Goal: Navigation & Orientation: Find specific page/section

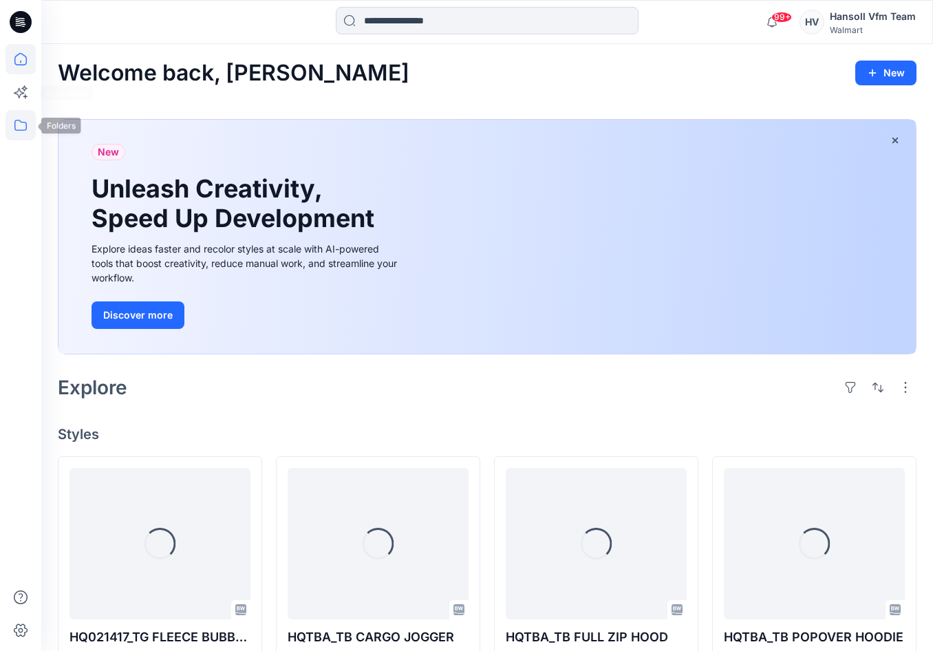
click at [21, 118] on icon at bounding box center [21, 125] width 30 height 30
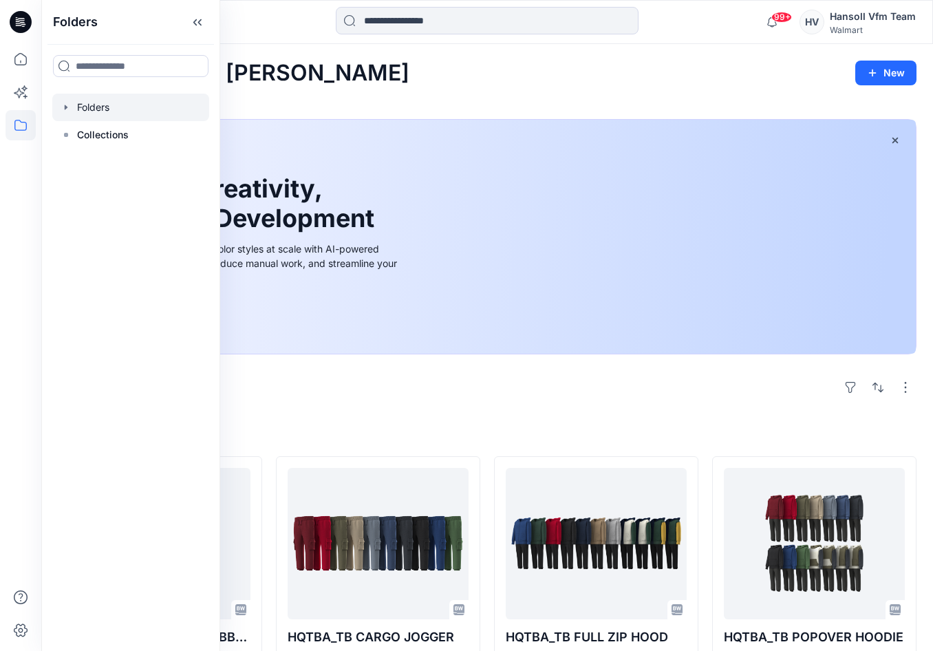
click at [93, 106] on div at bounding box center [130, 108] width 157 height 28
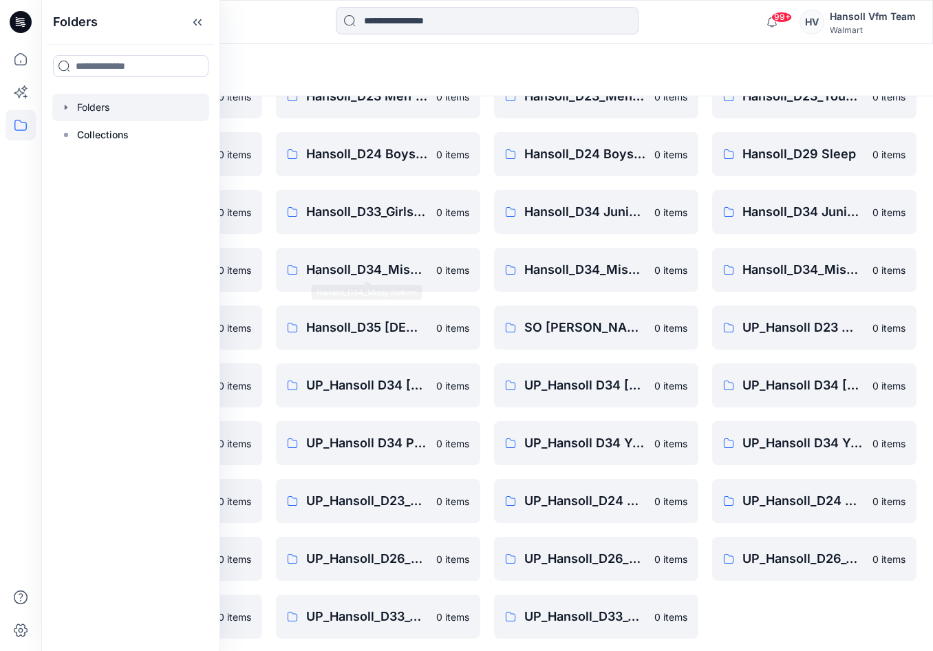
scroll to position [139, 0]
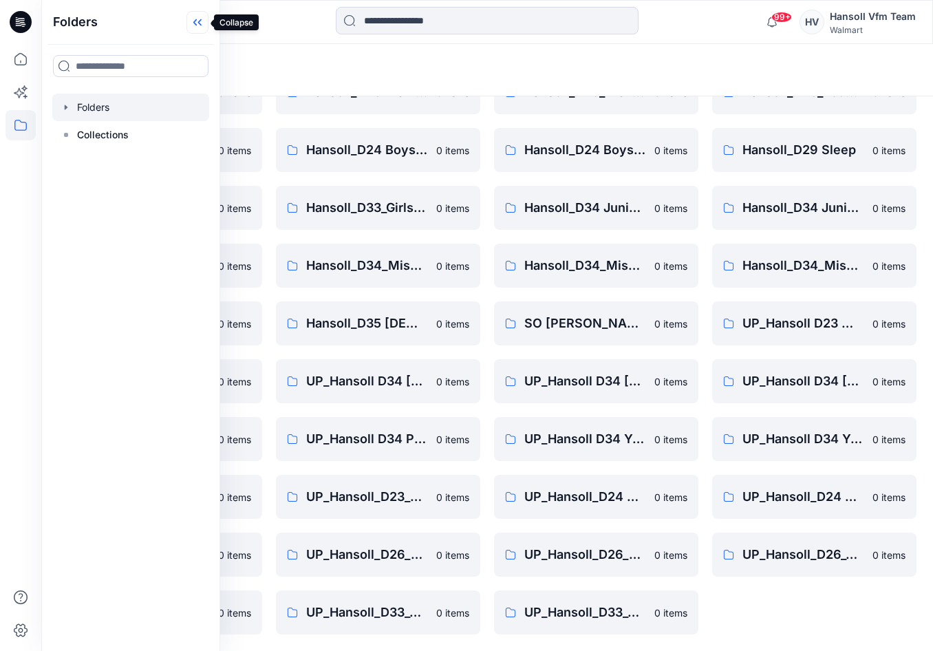
click at [199, 15] on icon at bounding box center [197, 22] width 22 height 23
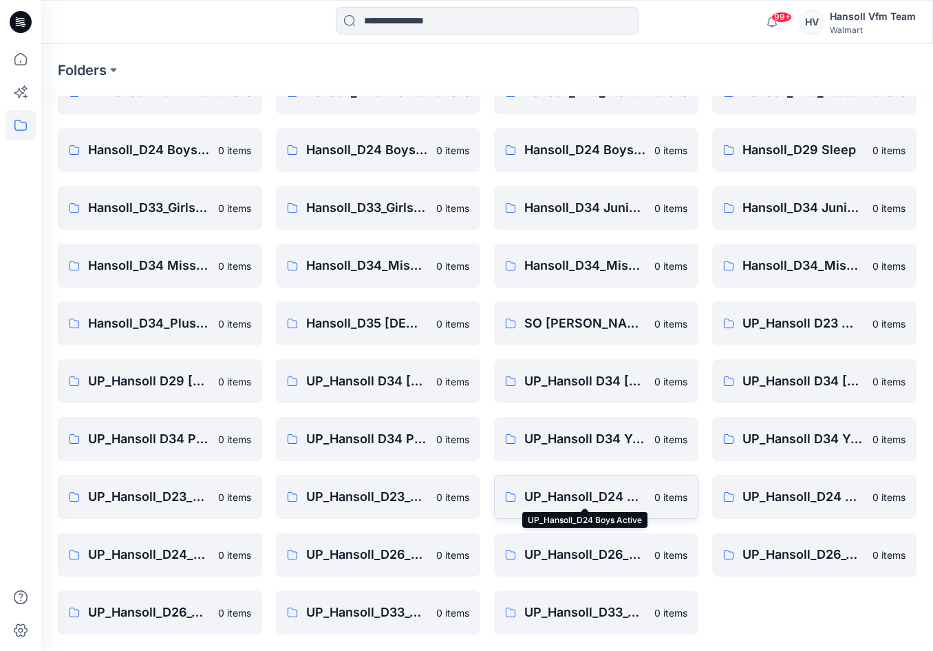
click at [574, 490] on p "UP_Hansoll_D24 Boys Active" at bounding box center [585, 496] width 122 height 19
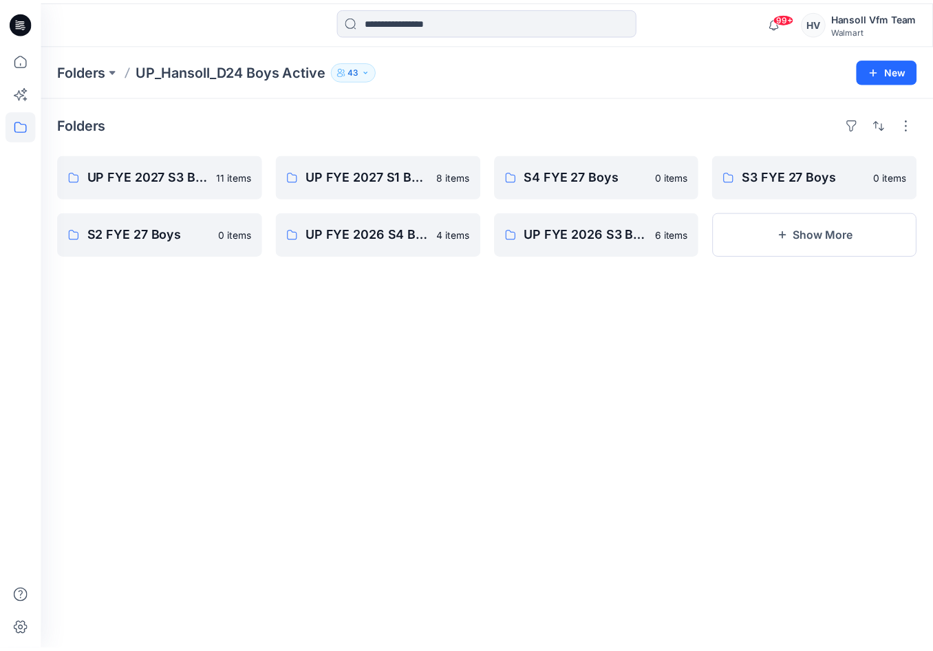
scroll to position [139, 0]
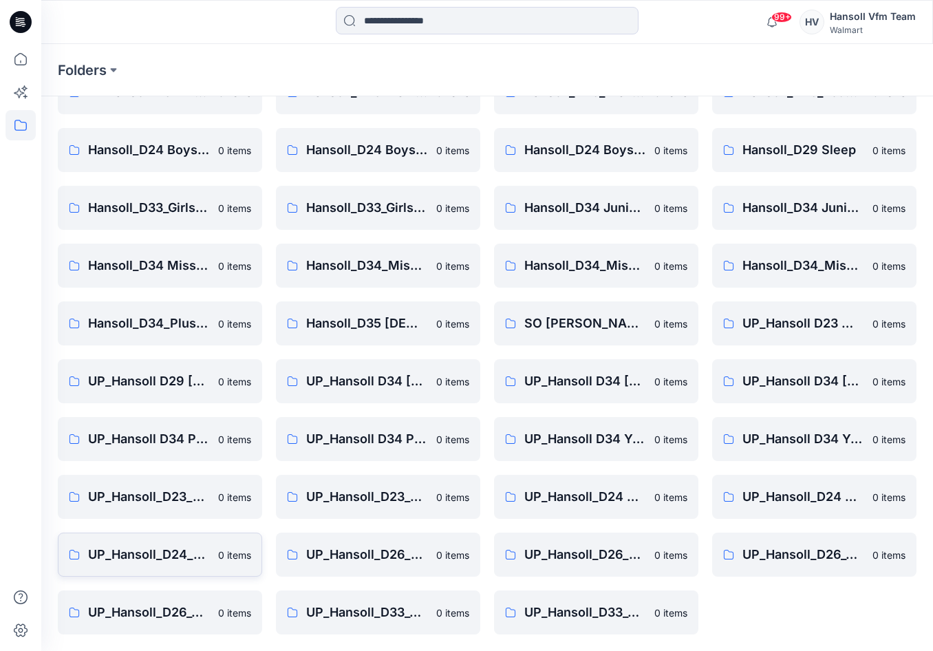
click at [218, 556] on p "0 items" at bounding box center [234, 554] width 33 height 14
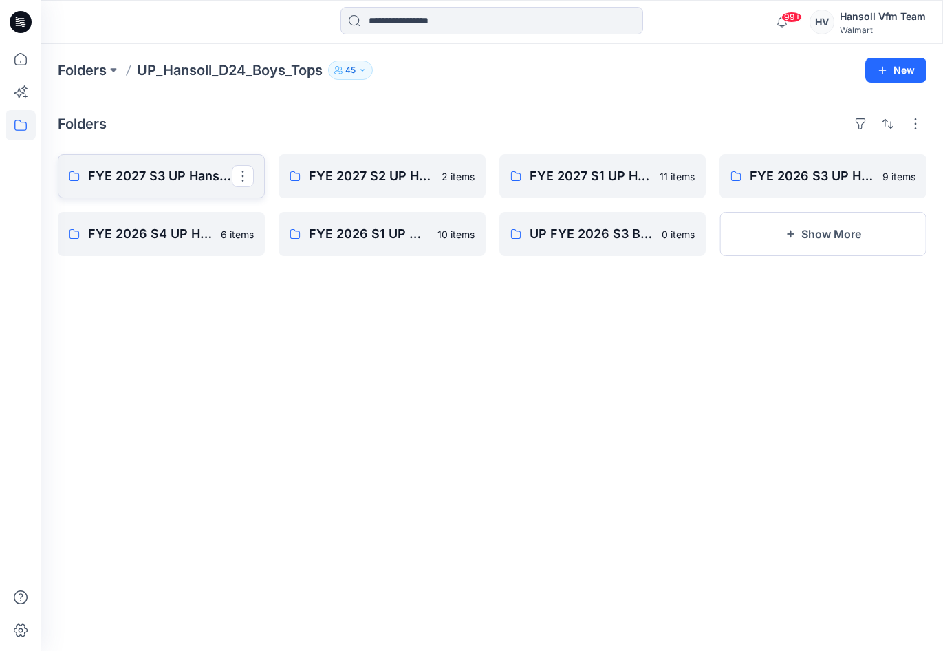
click at [165, 174] on p "FYE 2027 S3 UP Hansoll Boys Tops" at bounding box center [160, 175] width 144 height 19
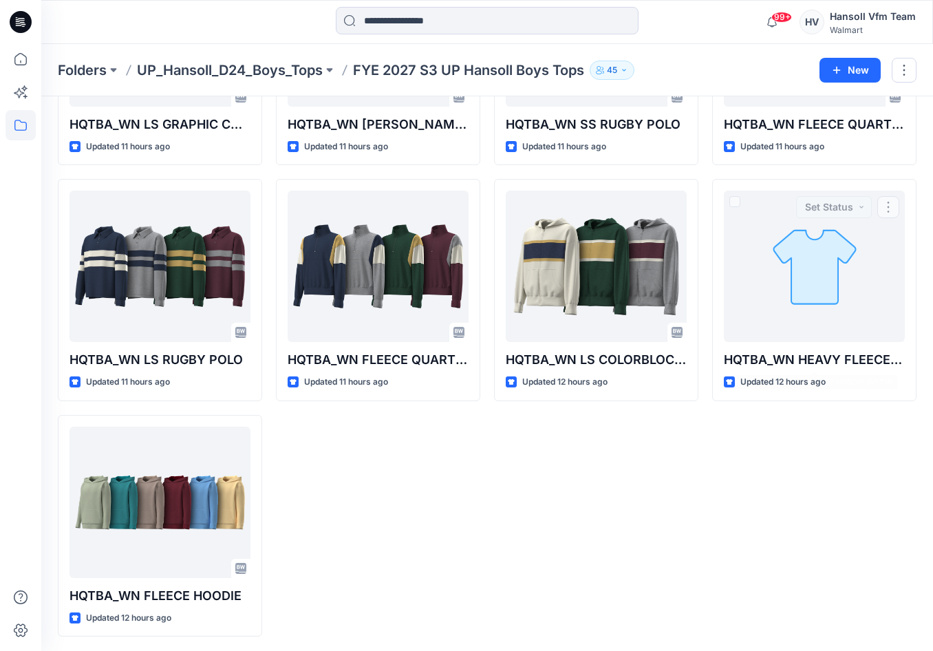
scroll to position [448, 0]
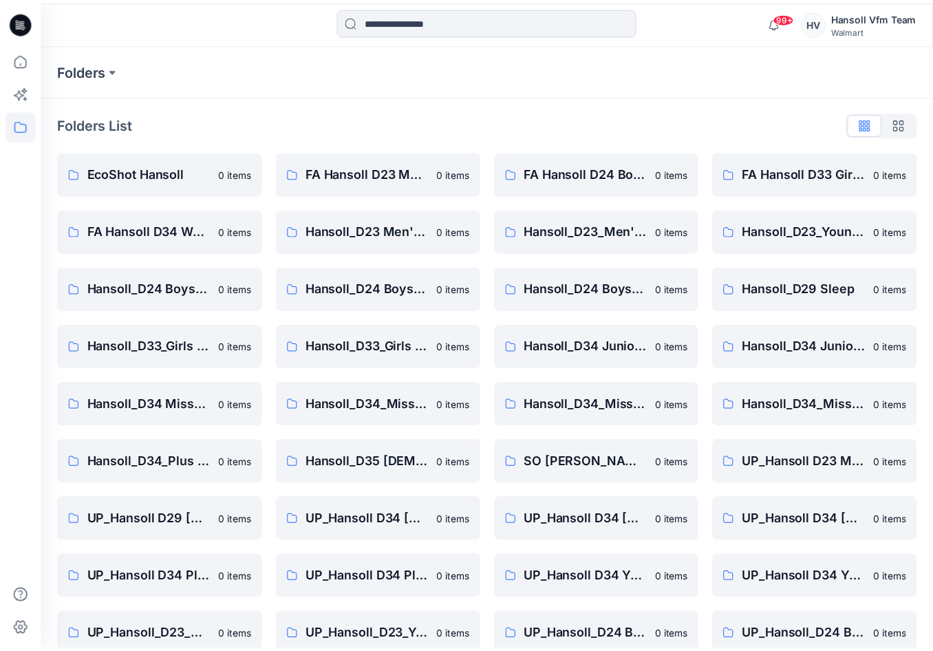
scroll to position [139, 0]
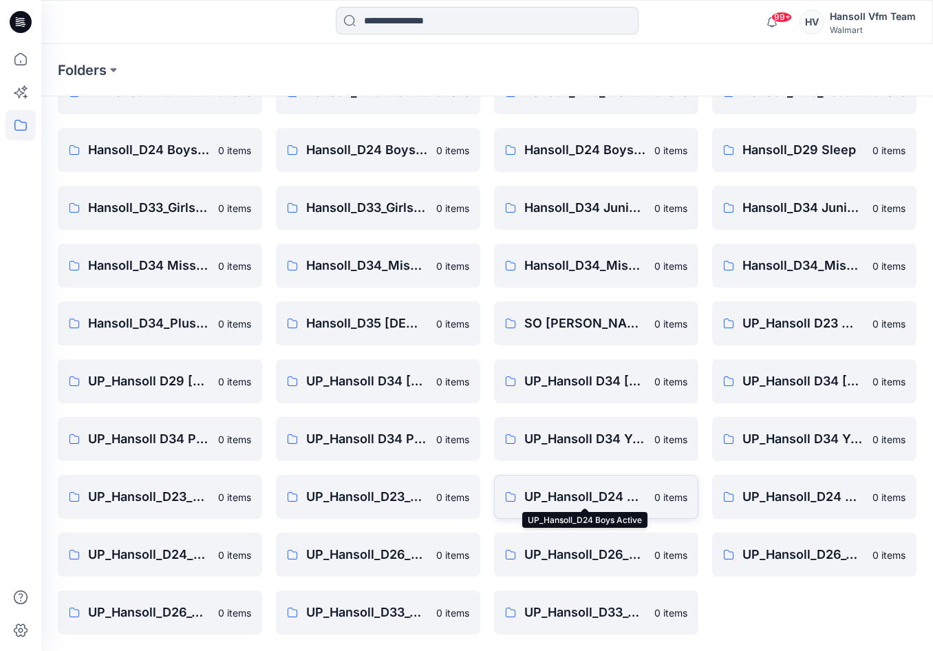
click at [586, 487] on p "UP_Hansoll_D24 Boys Active" at bounding box center [585, 496] width 122 height 19
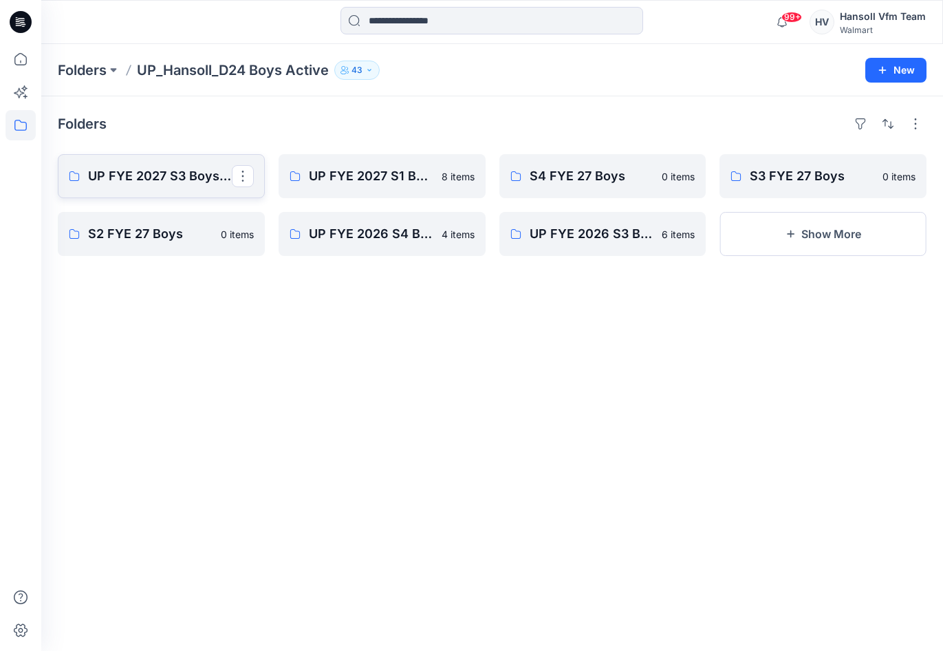
click at [151, 182] on p "UP FYE 2027 S3 Boys Active" at bounding box center [160, 175] width 144 height 19
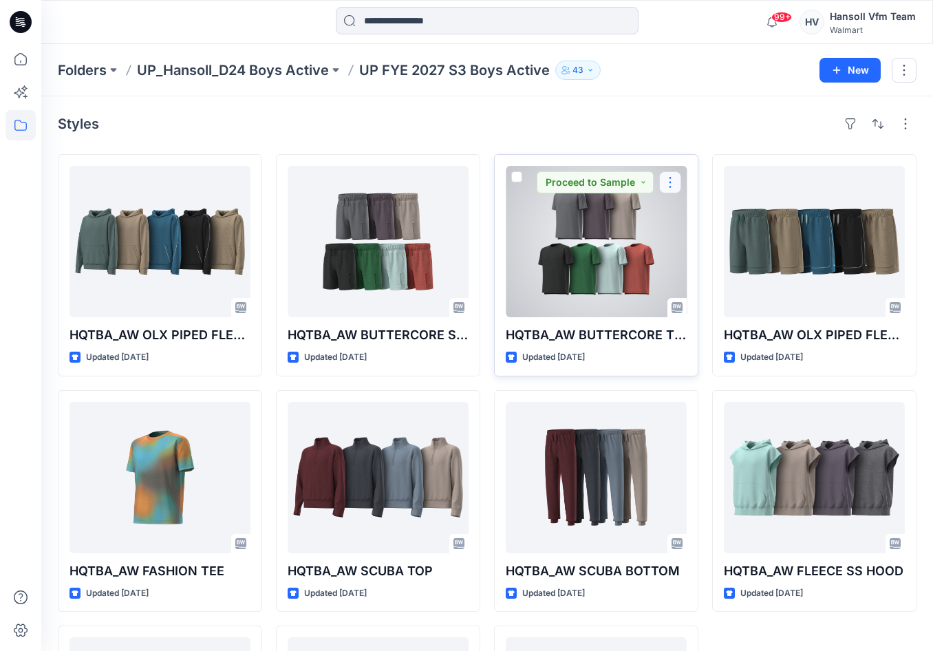
click at [671, 185] on button "button" at bounding box center [670, 182] width 22 height 22
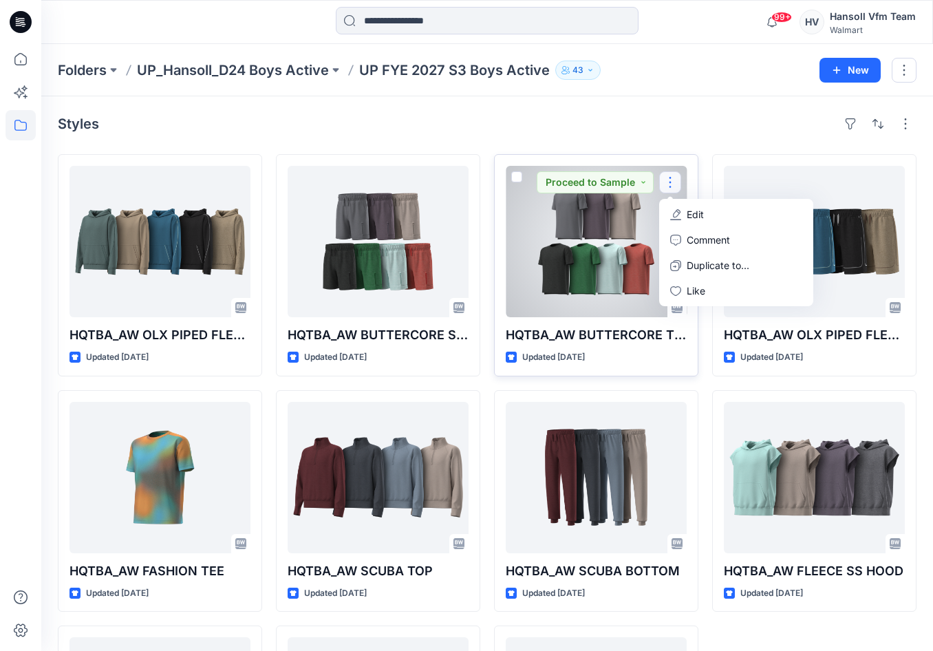
click at [592, 258] on div at bounding box center [595, 241] width 181 height 151
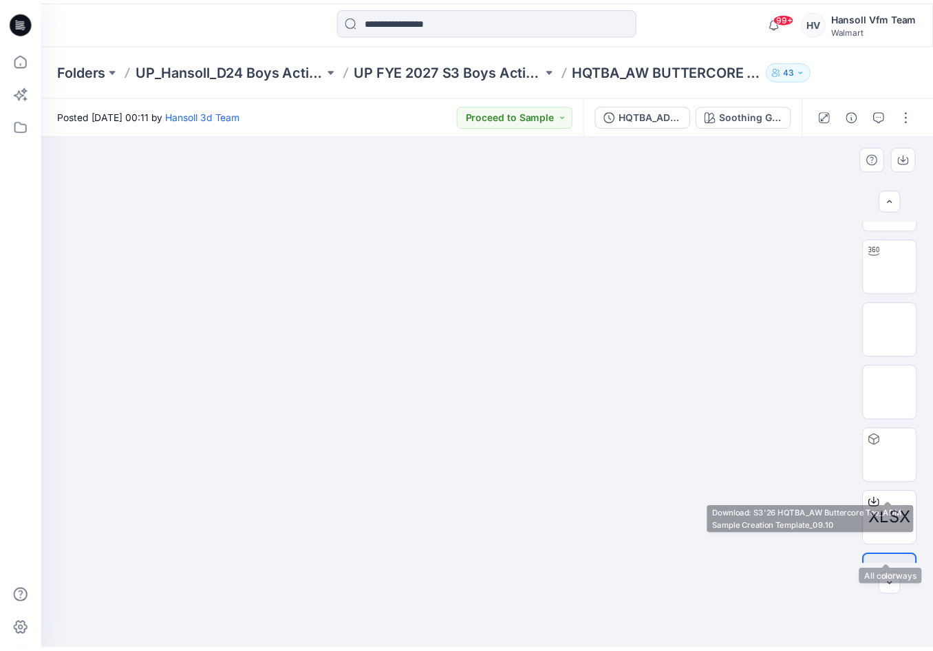
scroll to position [91, 0]
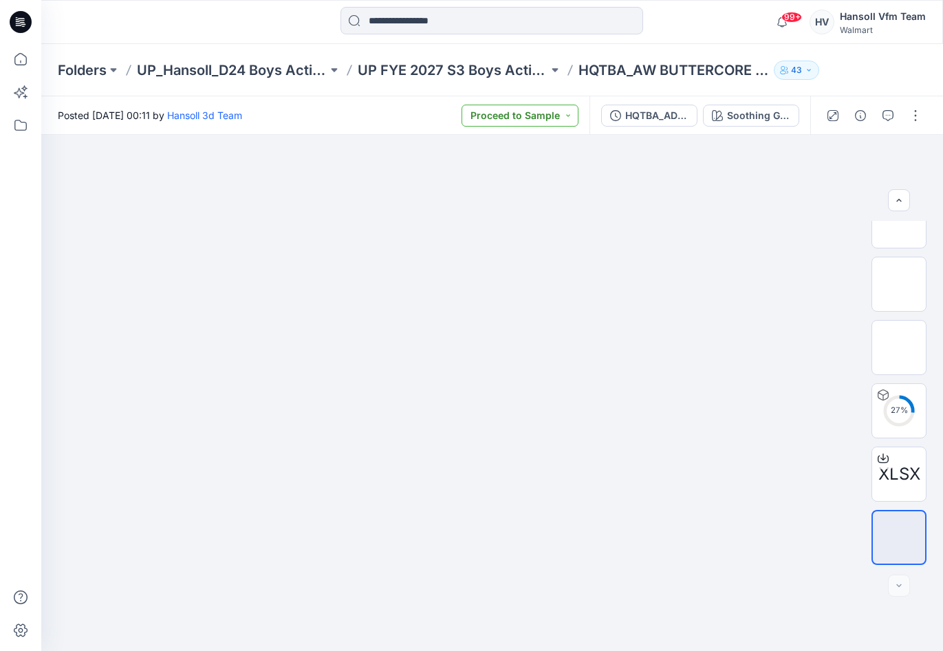
click at [501, 112] on button "Proceed to Sample" at bounding box center [519, 116] width 117 height 22
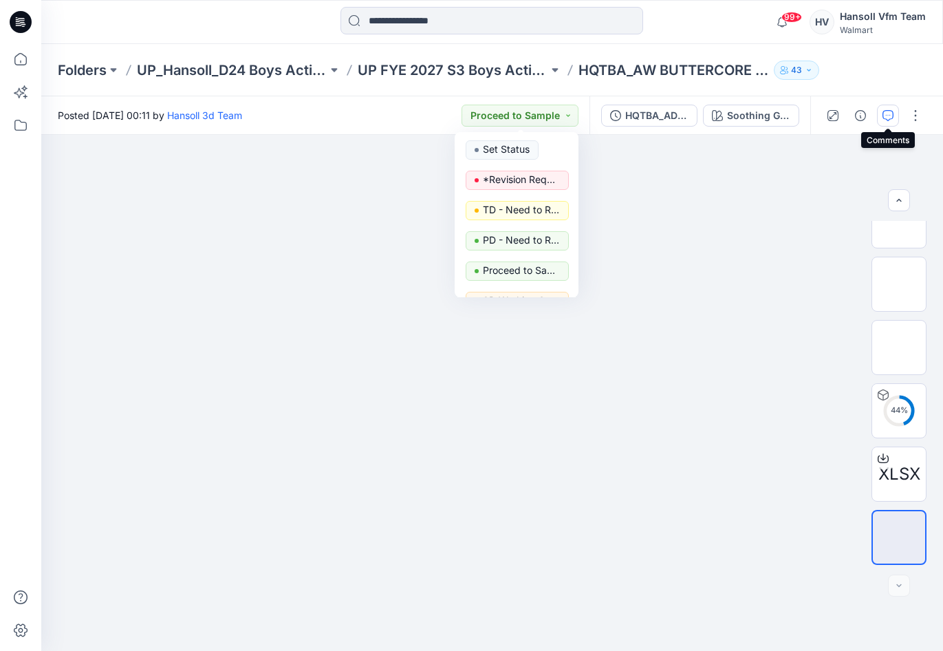
click at [896, 110] on button "button" at bounding box center [888, 116] width 22 height 22
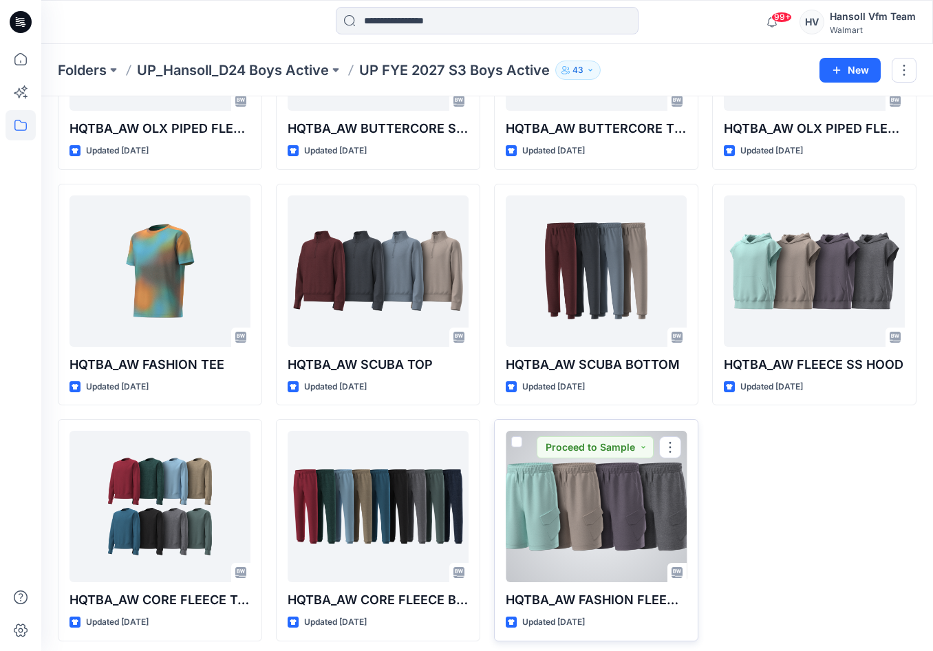
scroll to position [213, 0]
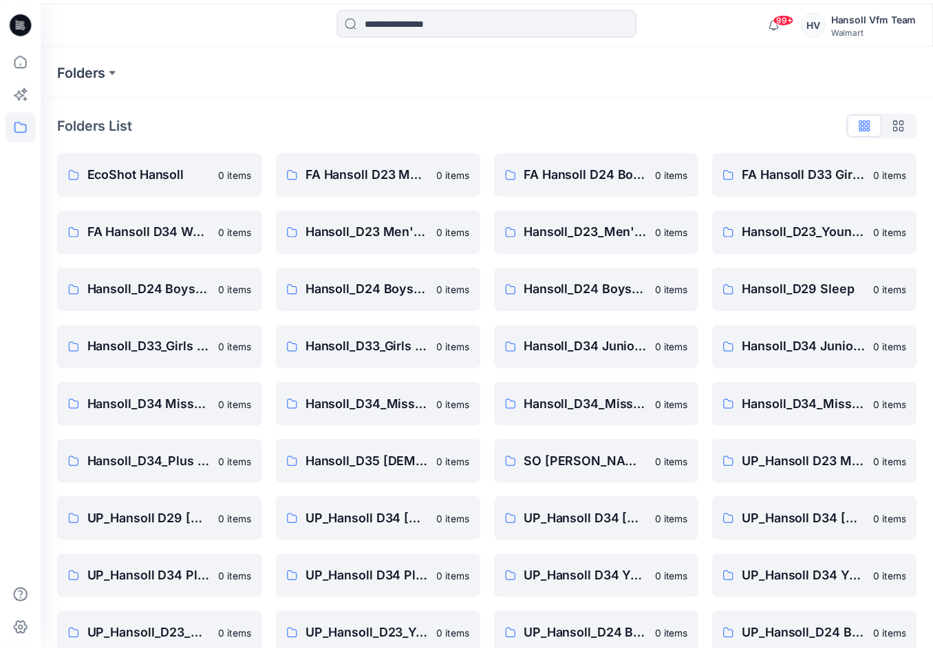
scroll to position [139, 0]
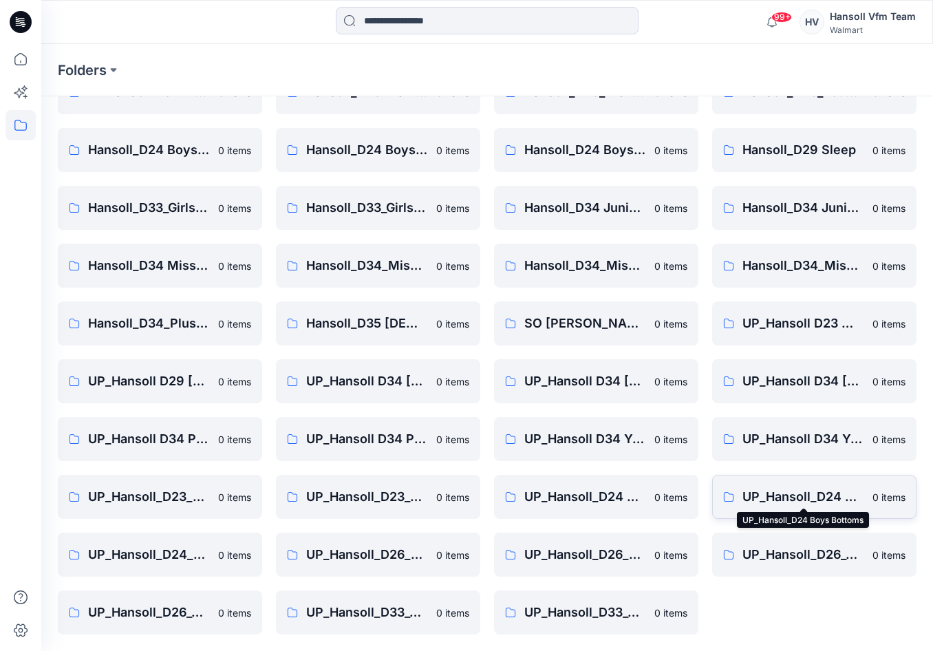
click at [812, 498] on p "UP_Hansoll_D24 Boys Bottoms" at bounding box center [803, 496] width 122 height 19
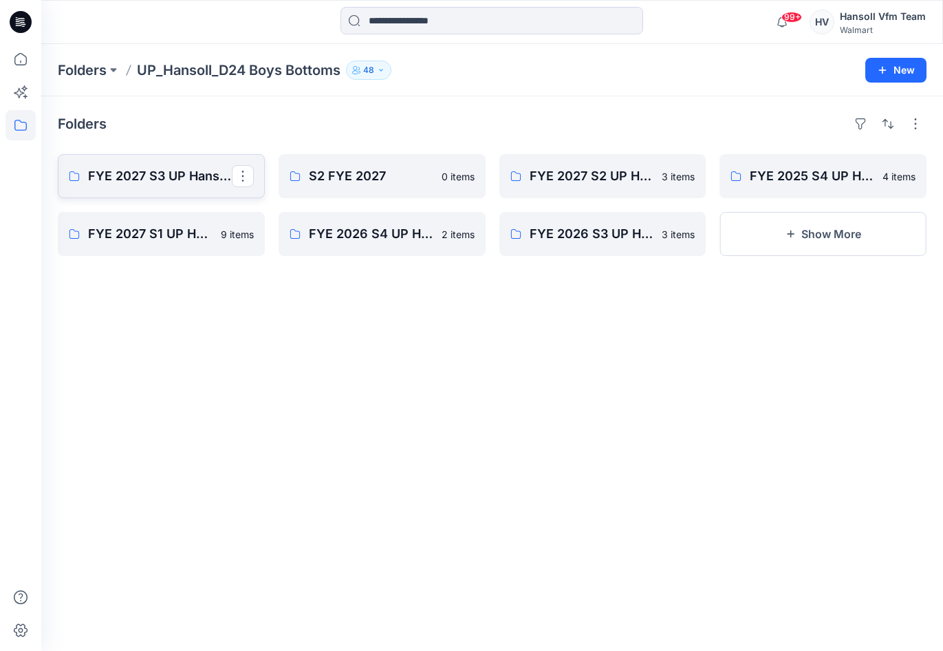
click at [161, 168] on p "FYE 2027 S3 UP Hansoll Boys Bottoms" at bounding box center [160, 175] width 144 height 19
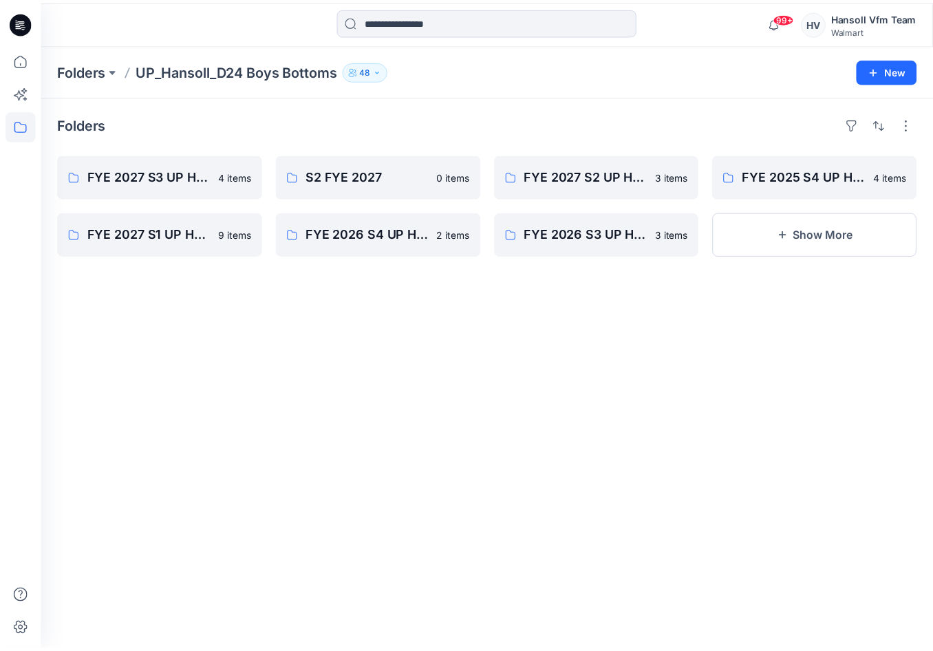
scroll to position [139, 0]
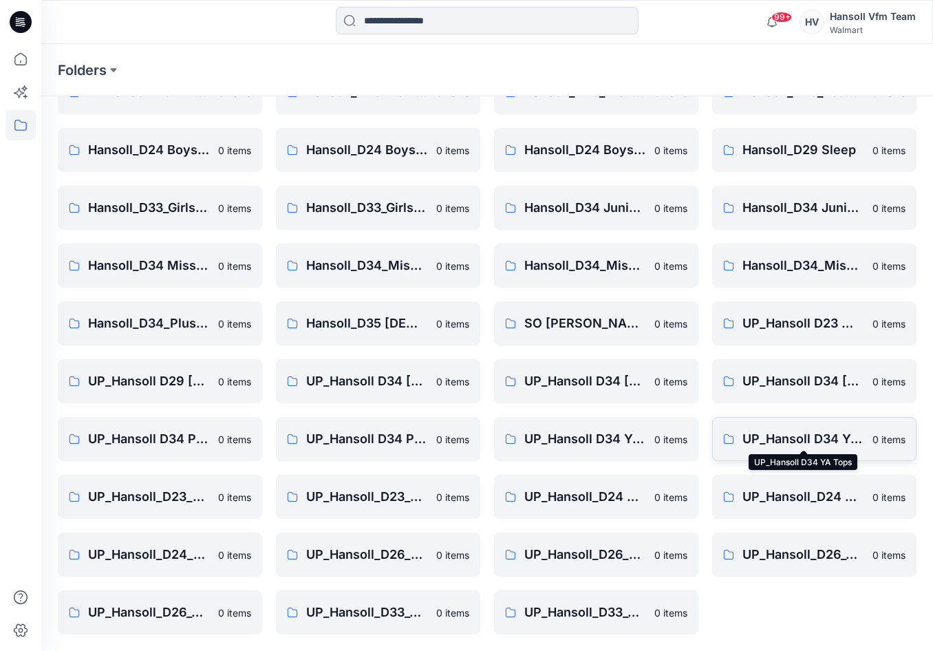
click at [812, 438] on p "UP_Hansoll D34 YA Tops" at bounding box center [803, 438] width 122 height 19
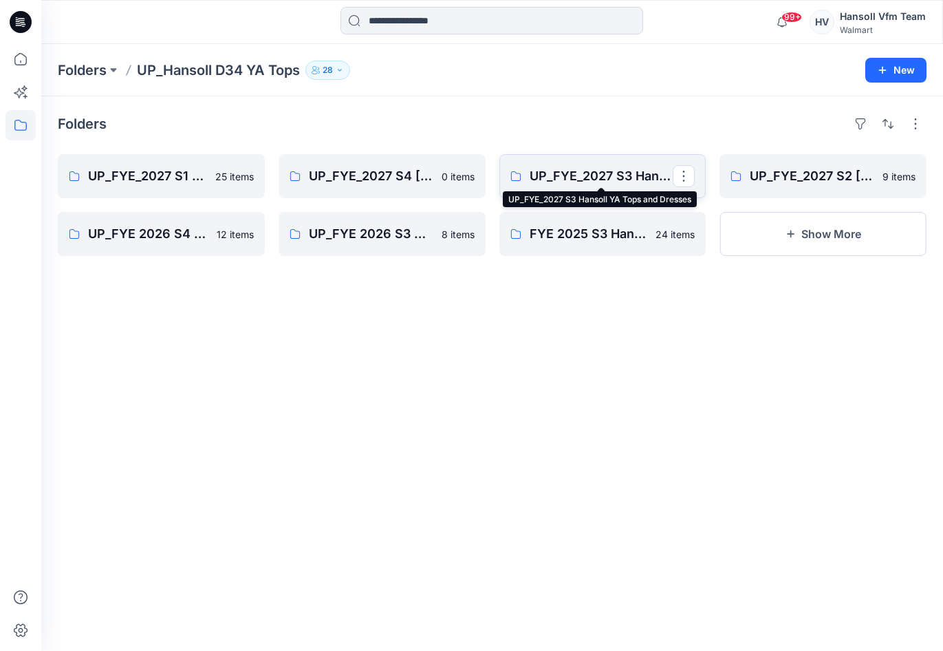
click at [611, 171] on p "UP_FYE_2027 S3 Hansoll YA Tops and Dresses" at bounding box center [602, 175] width 144 height 19
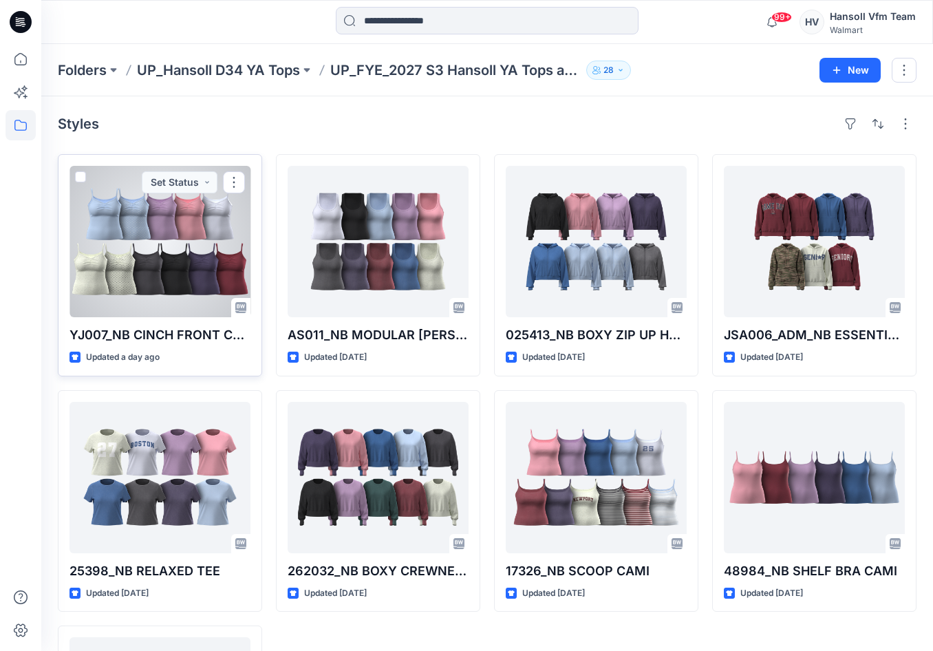
click at [144, 252] on div at bounding box center [159, 241] width 181 height 151
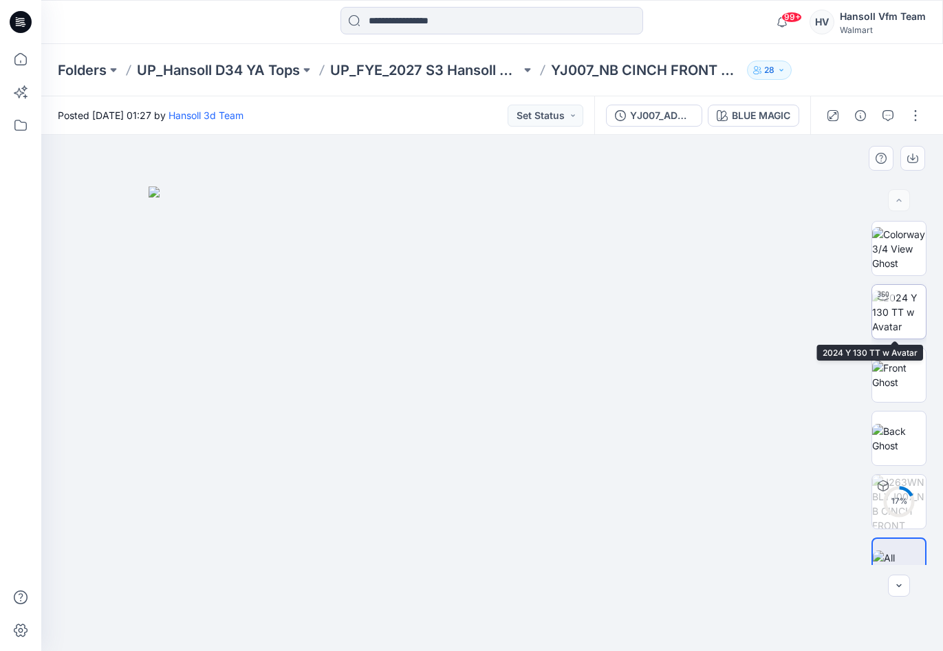
click at [896, 318] on img at bounding box center [899, 311] width 54 height 43
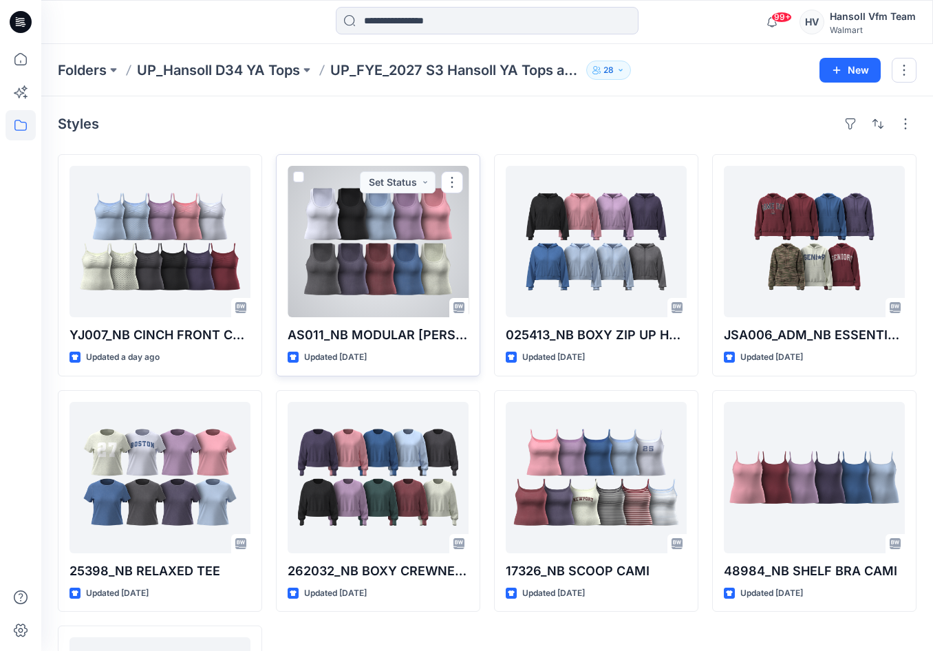
click at [397, 275] on div at bounding box center [377, 241] width 181 height 151
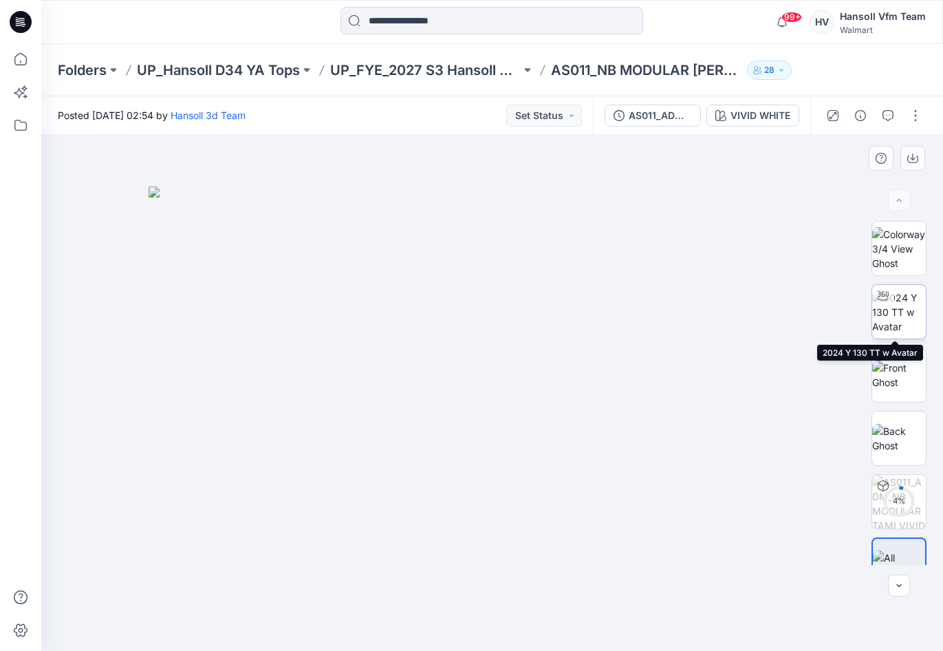
click at [900, 311] on img at bounding box center [899, 311] width 54 height 43
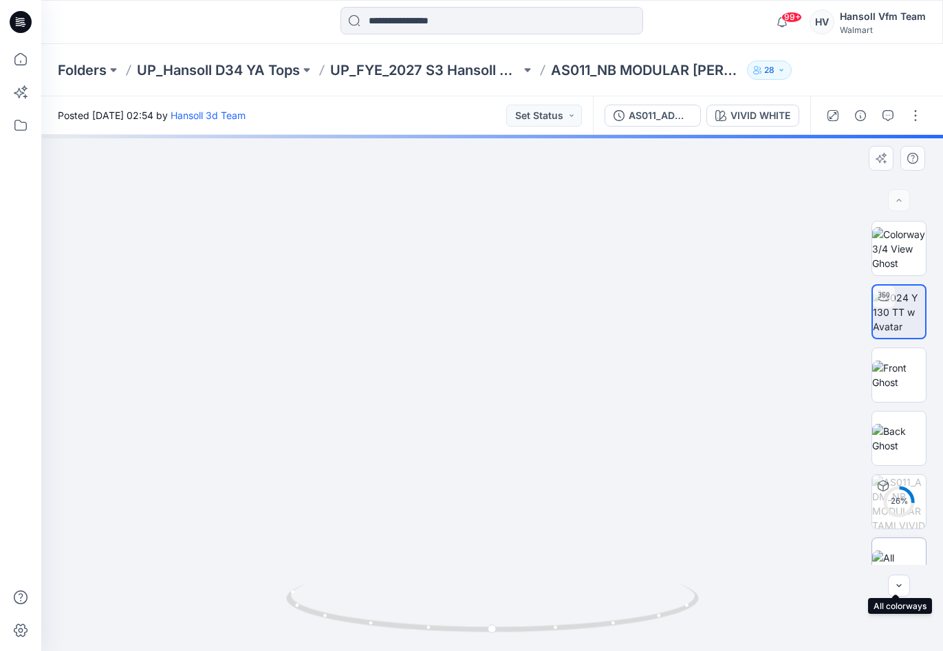
click at [884, 554] on img at bounding box center [899, 564] width 54 height 29
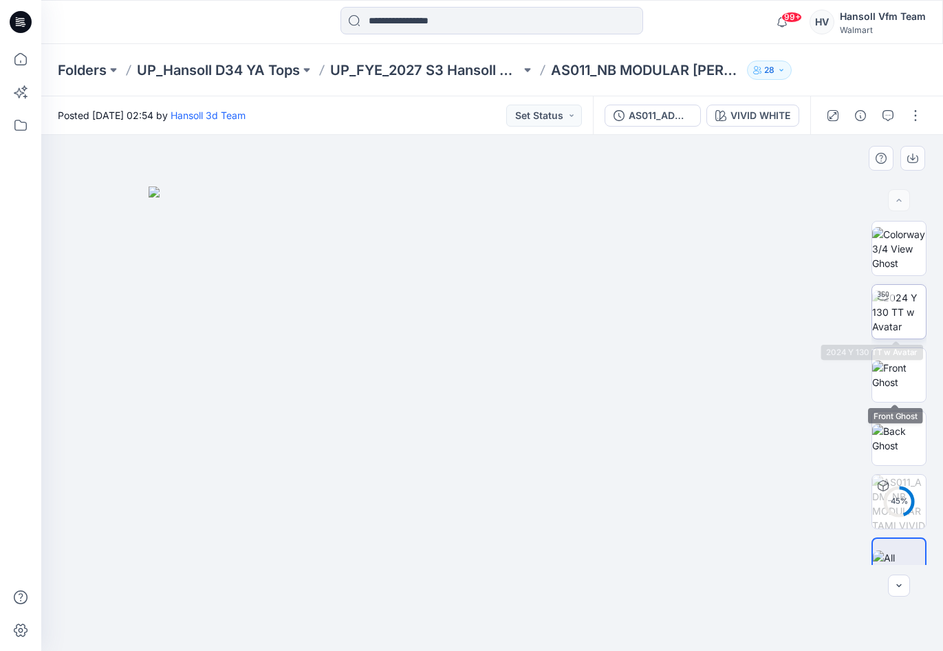
click at [898, 316] on img at bounding box center [899, 311] width 54 height 43
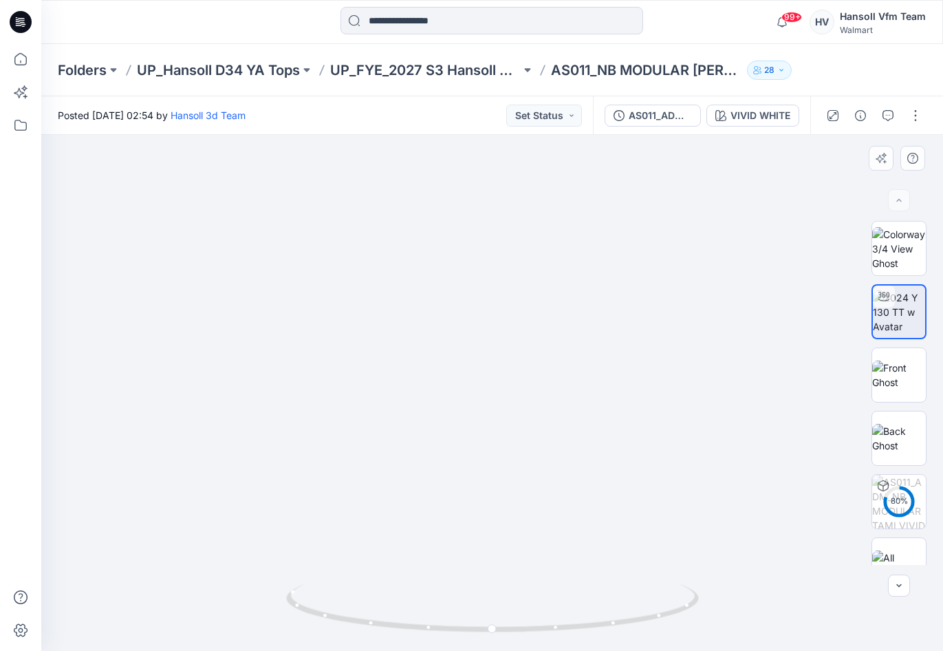
click at [708, 464] on img at bounding box center [491, 299] width 891 height 704
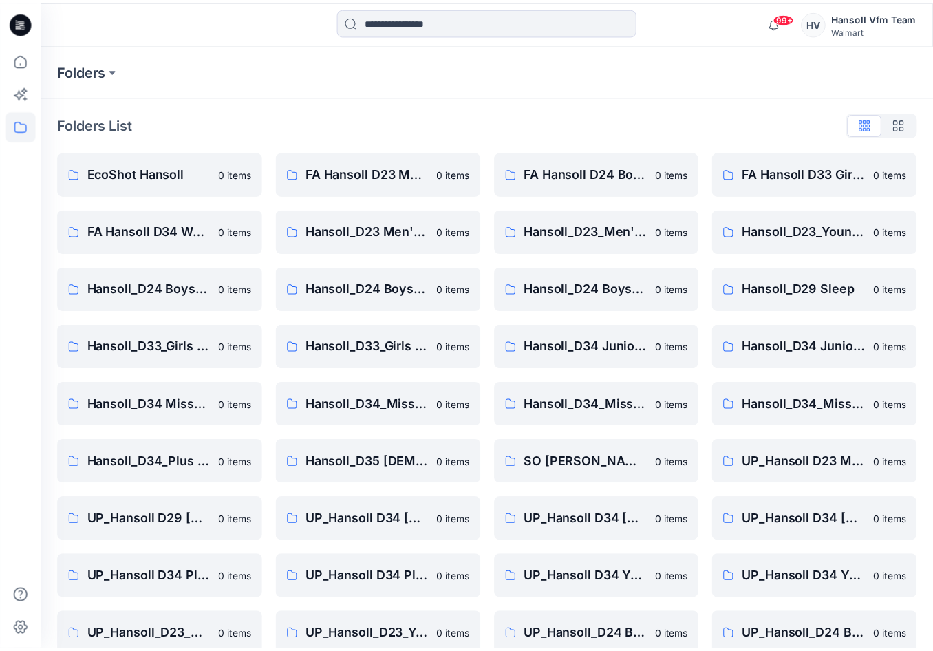
scroll to position [139, 0]
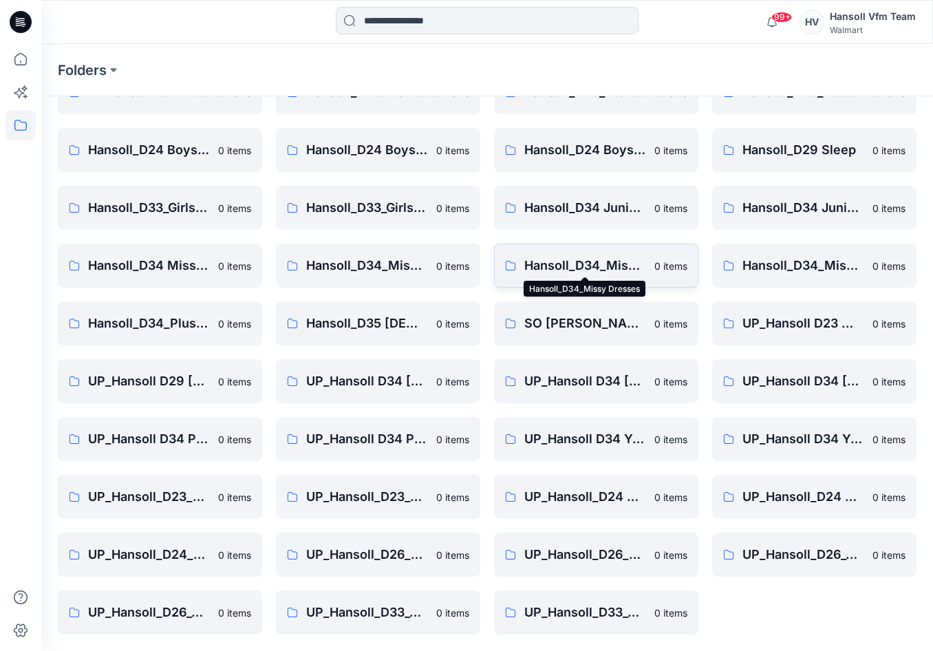
click at [599, 264] on p "Hansoll_D34_Missy Dresses" at bounding box center [585, 265] width 122 height 19
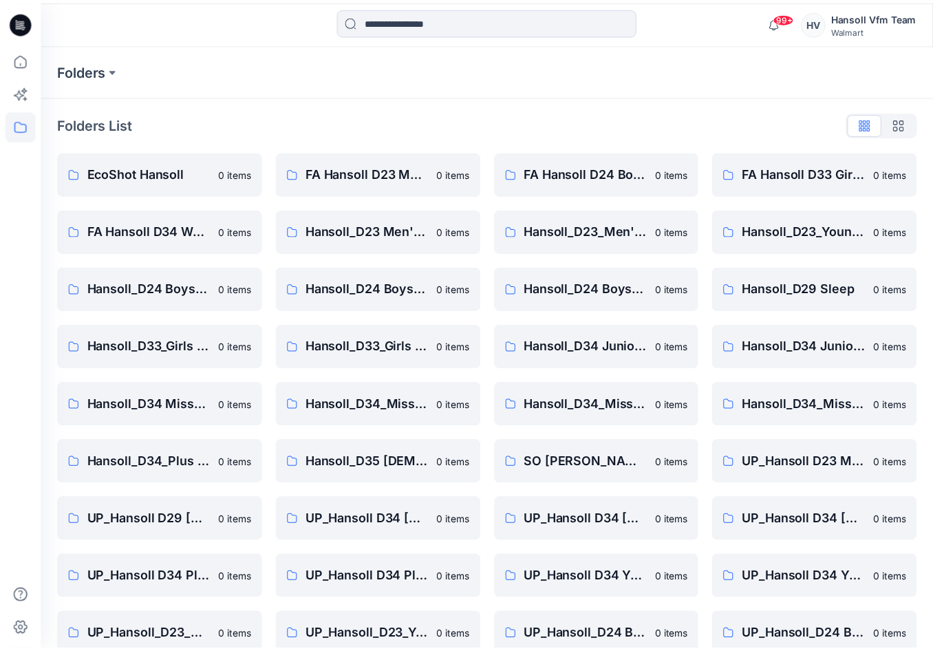
scroll to position [139, 0]
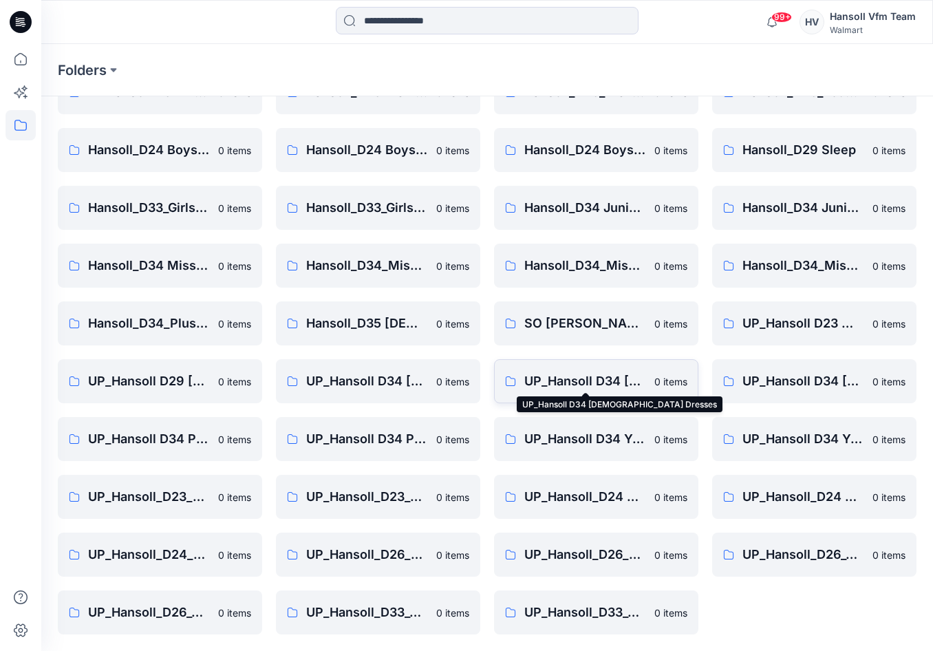
click at [587, 383] on p "UP_Hansoll D34 [DEMOGRAPHIC_DATA] Dresses" at bounding box center [585, 380] width 122 height 19
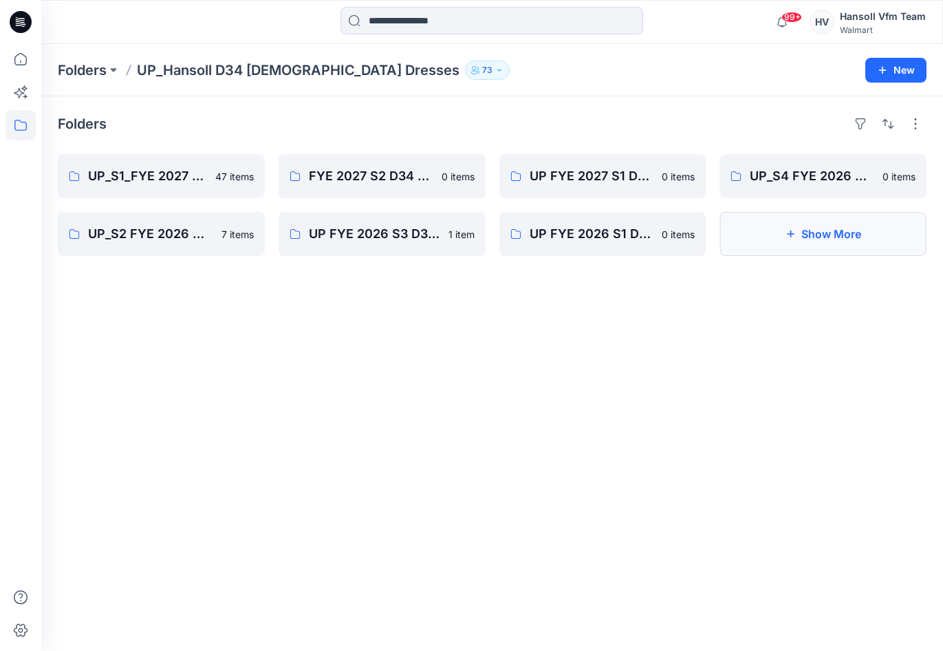
click at [846, 241] on button "Show More" at bounding box center [822, 234] width 207 height 44
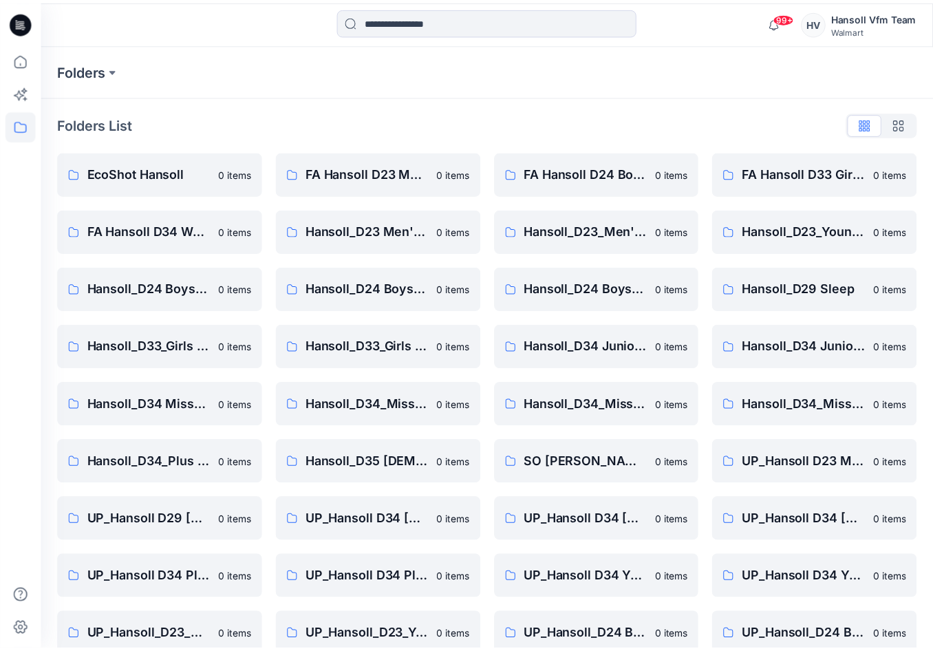
scroll to position [139, 0]
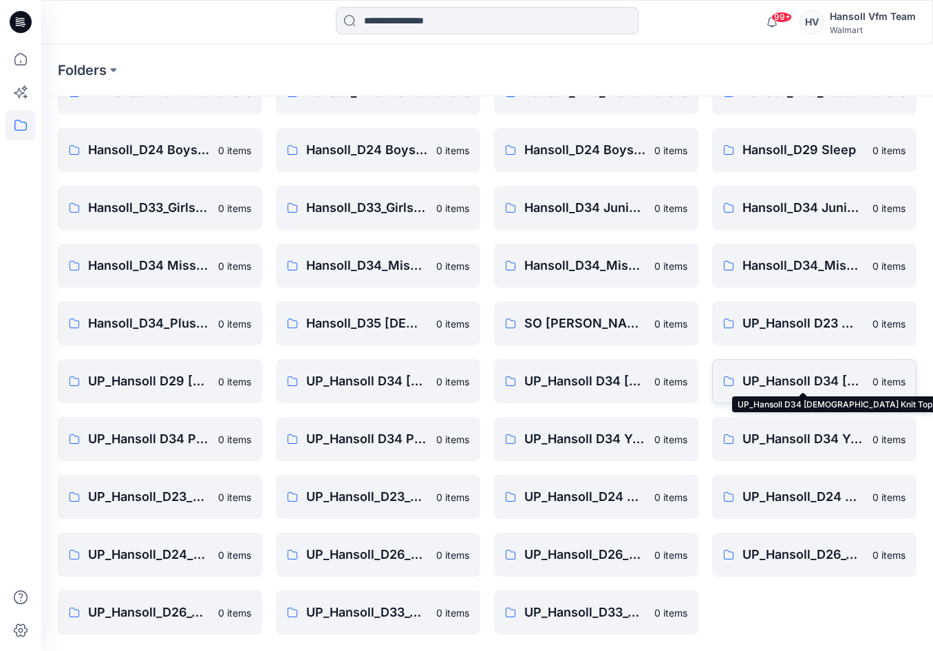
click at [807, 381] on p "UP_Hansoll D34 [DEMOGRAPHIC_DATA] Knit Tops" at bounding box center [803, 380] width 122 height 19
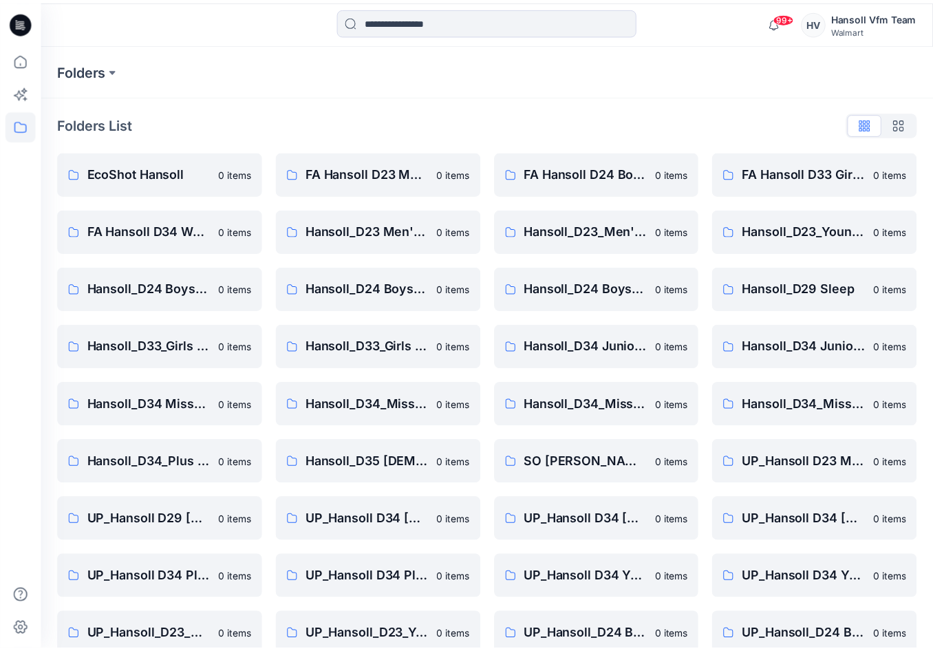
scroll to position [139, 0]
